Goal: Information Seeking & Learning: Learn about a topic

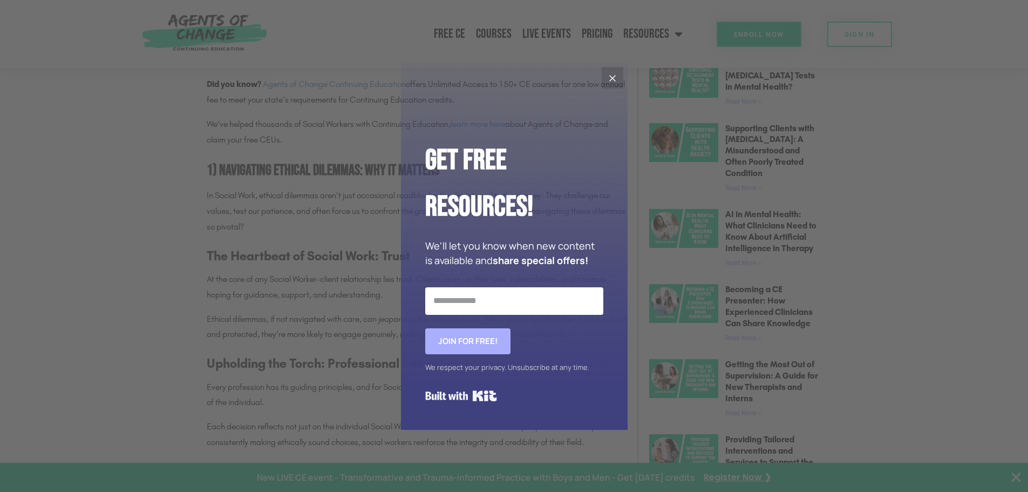
scroll to position [648, 0]
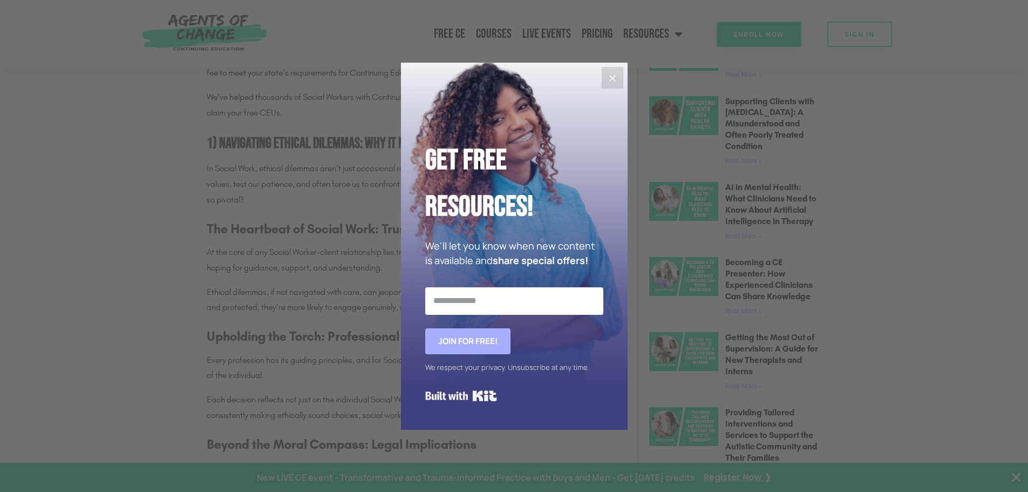
click at [613, 77] on icon "Close" at bounding box center [612, 78] width 6 height 6
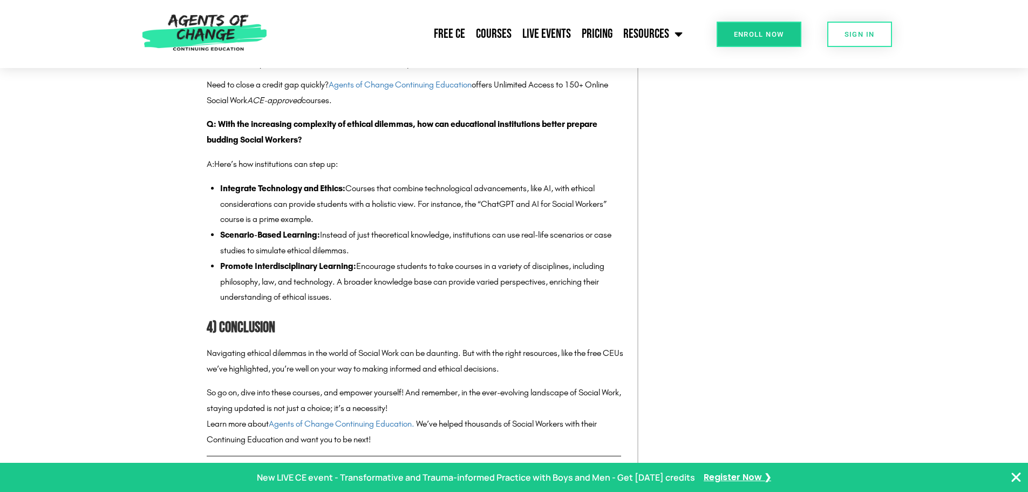
scroll to position [2051, 0]
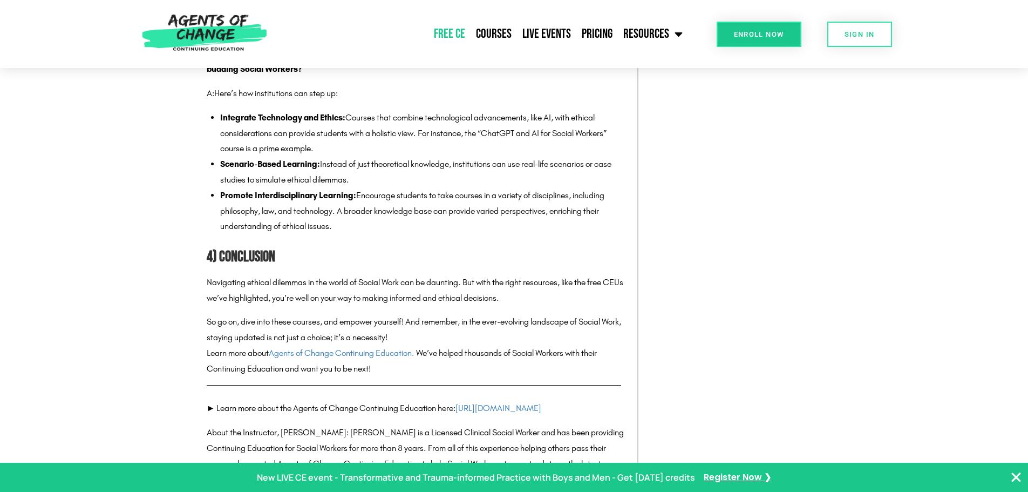
click at [455, 30] on link "Free CE" at bounding box center [450, 34] width 42 height 27
